Goal: Understand process/instructions

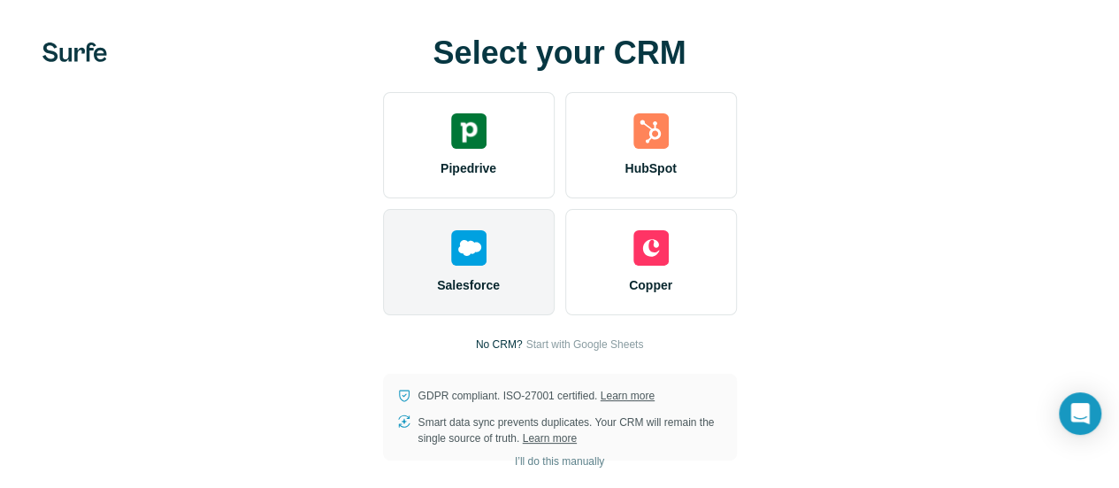
click at [383, 312] on div "Salesforce" at bounding box center [469, 262] width 172 height 106
